Goal: Task Accomplishment & Management: Manage account settings

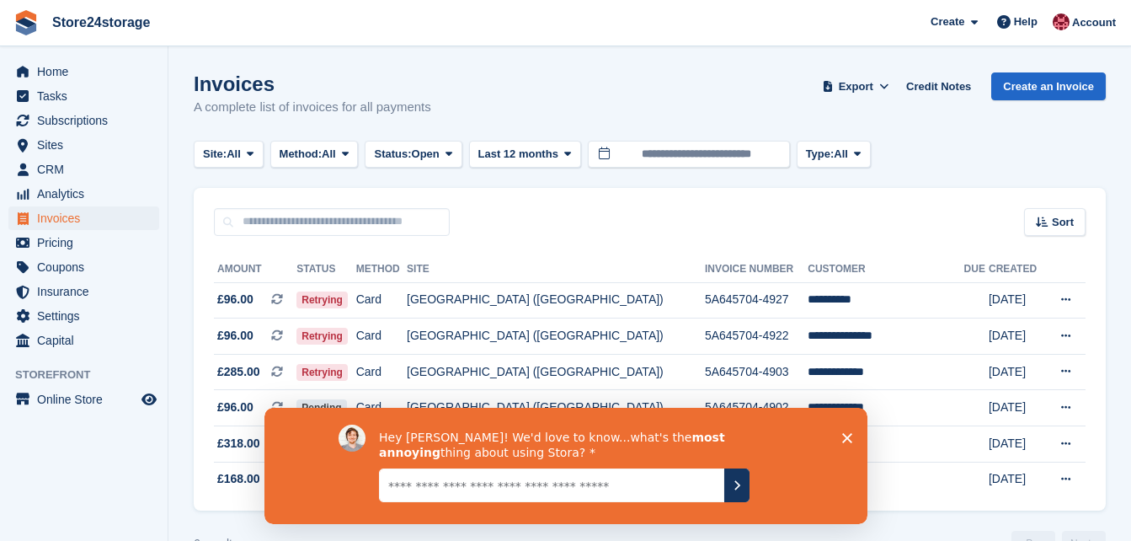
click at [843, 435] on polygon "Close survey" at bounding box center [846, 437] width 10 height 10
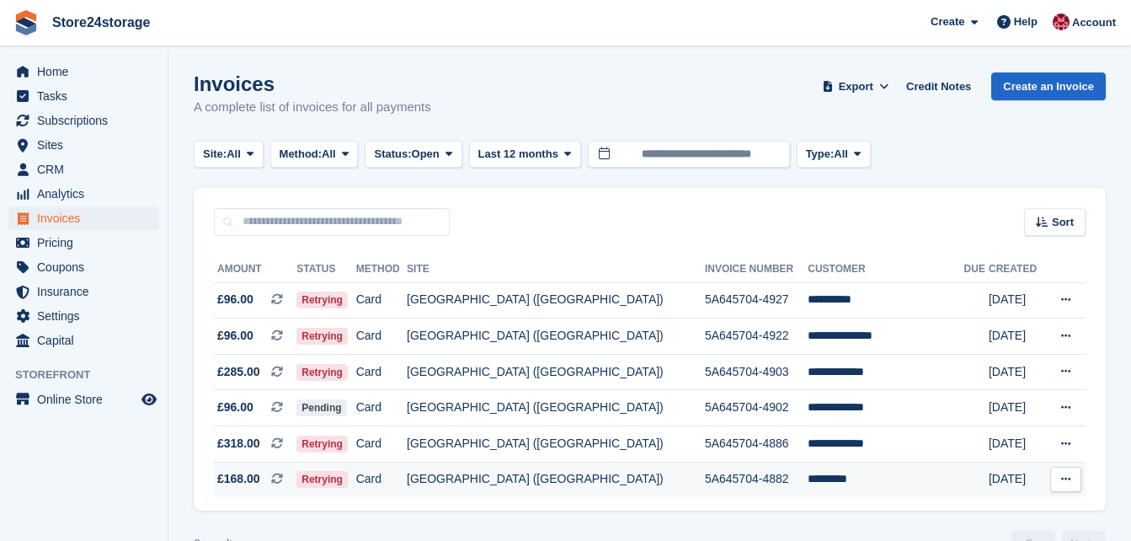
click at [1064, 480] on icon at bounding box center [1065, 478] width 9 height 11
drag, startPoint x: 956, startPoint y: 534, endPoint x: 927, endPoint y: 485, distance: 56.6
click at [956, 534] on p "View on Stripe" at bounding box center [1000, 536] width 147 height 27
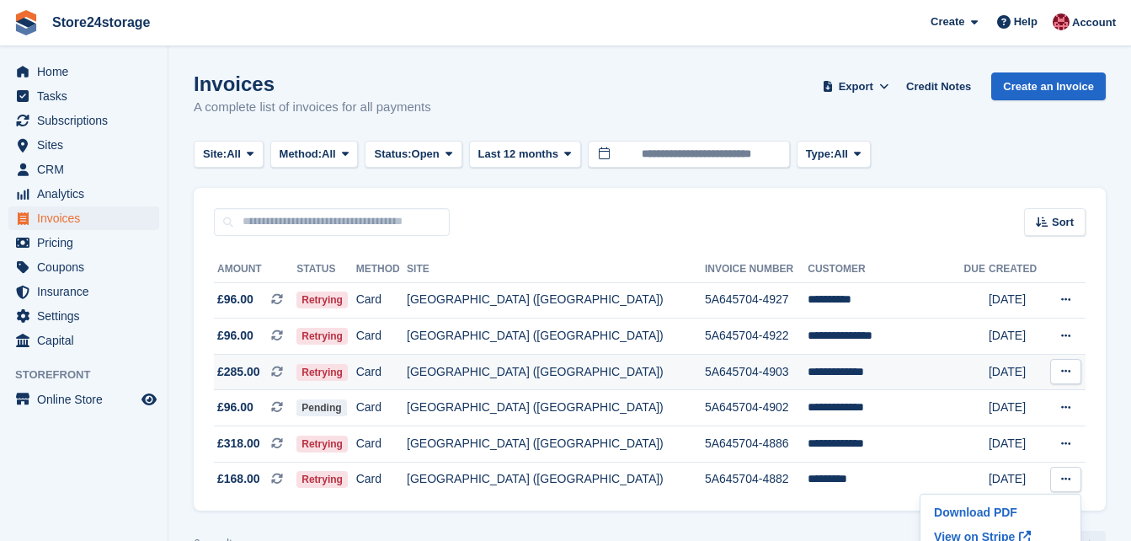
click at [1065, 372] on icon at bounding box center [1065, 370] width 9 height 11
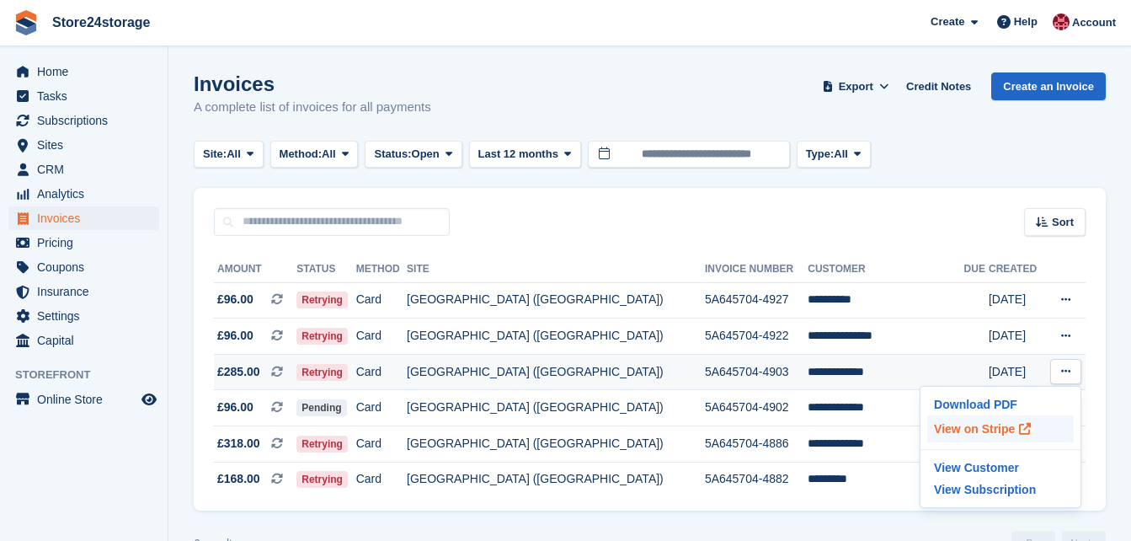
click at [973, 429] on p "View on Stripe" at bounding box center [1000, 428] width 147 height 27
click at [1061, 334] on icon at bounding box center [1065, 335] width 9 height 11
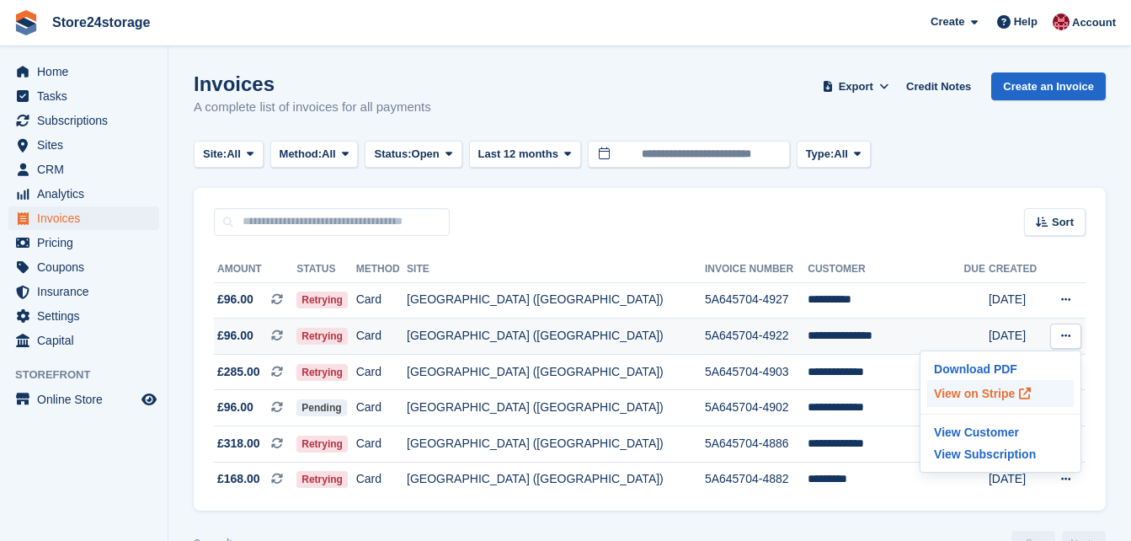
click at [981, 394] on p "View on Stripe" at bounding box center [1000, 393] width 147 height 27
click at [1066, 299] on icon at bounding box center [1065, 299] width 9 height 11
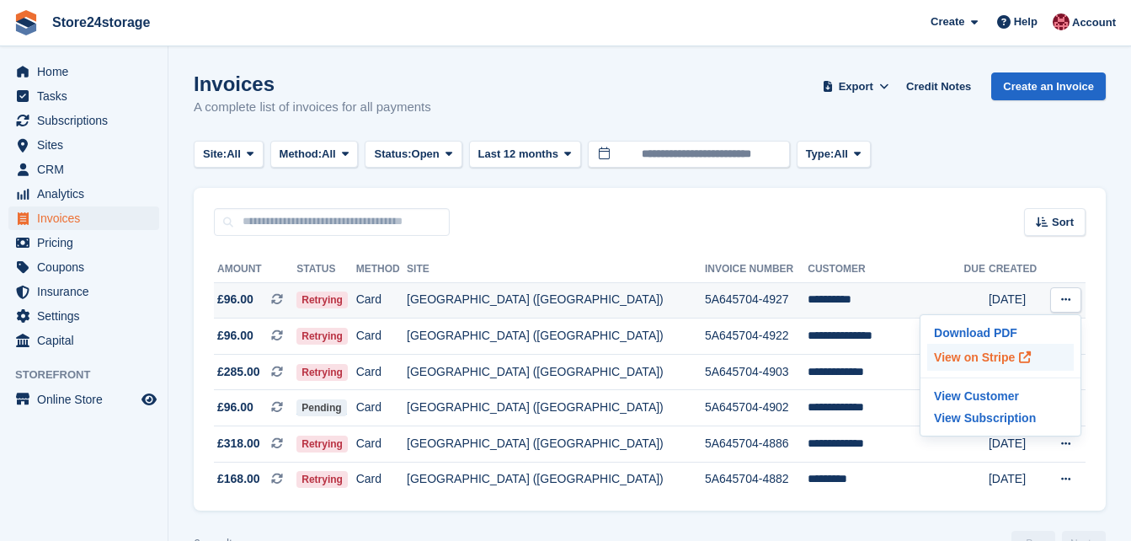
click at [977, 361] on p "View on Stripe" at bounding box center [1000, 357] width 147 height 27
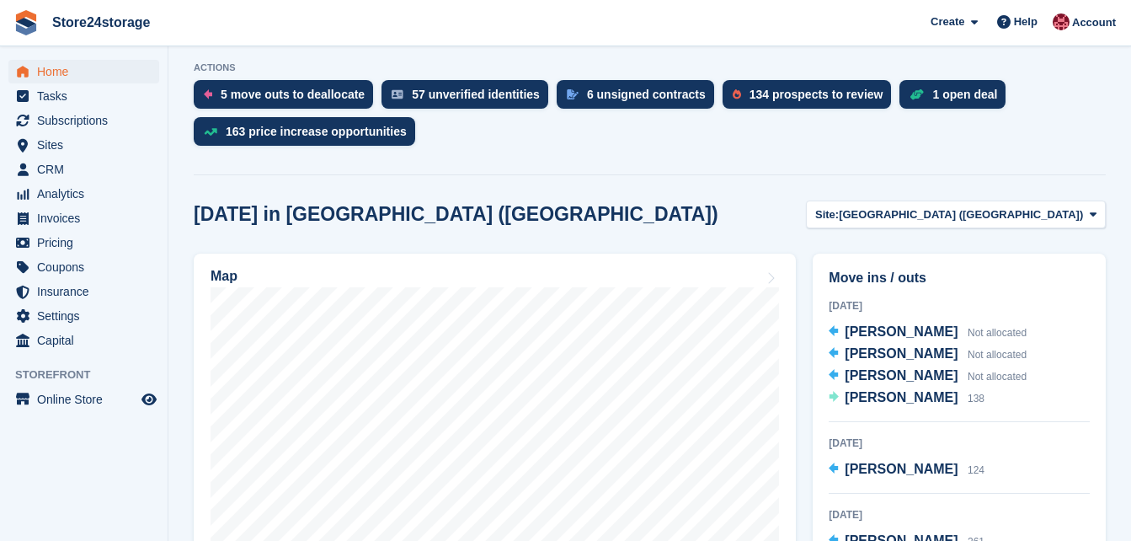
scroll to position [337, 0]
